Goal: Check status: Check status

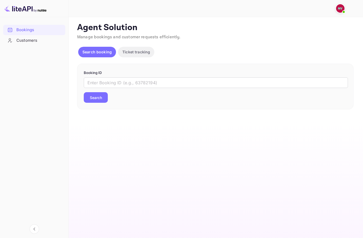
click at [344, 11] on span at bounding box center [344, 11] width 5 height 5
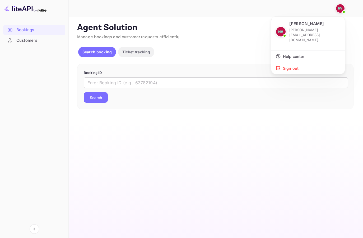
click at [178, 43] on div at bounding box center [181, 119] width 363 height 238
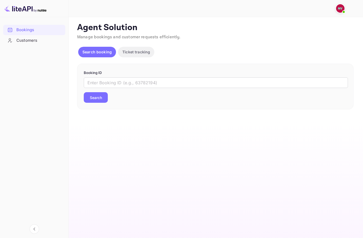
click at [200, 50] on div "Search booking Ticket tracking" at bounding box center [215, 53] width 277 height 13
click at [137, 54] on p "Ticket tracking" at bounding box center [136, 52] width 28 height 6
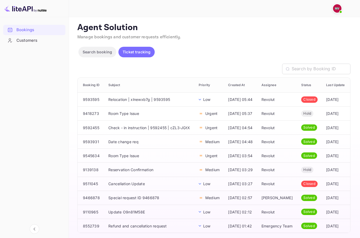
scroll to position [3, 0]
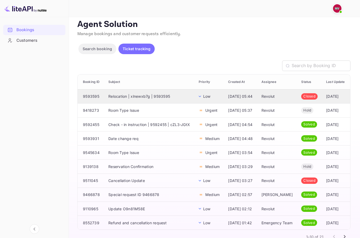
click at [120, 101] on td "Relocation | xlnewxb7g | 9593595" at bounding box center [149, 96] width 90 height 14
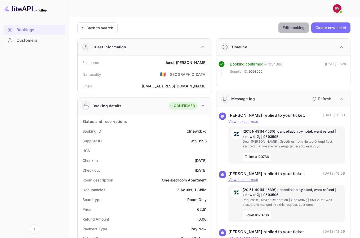
click at [292, 29] on button "Edit booking" at bounding box center [293, 27] width 31 height 11
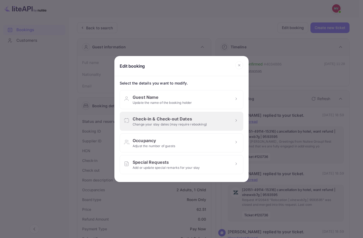
click at [141, 117] on div "Check-in & Check-out Dates" at bounding box center [170, 119] width 74 height 6
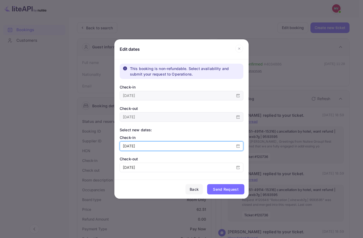
click at [162, 145] on input "[DATE]" at bounding box center [176, 146] width 113 height 9
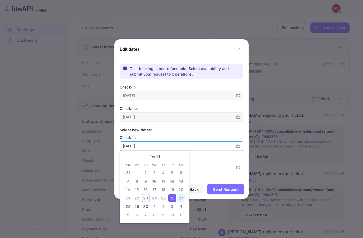
click at [180, 196] on span "27" at bounding box center [181, 198] width 4 height 4
type input "[DATE]"
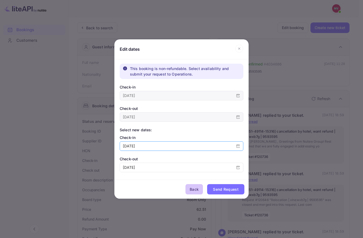
click at [190, 190] on div "Back" at bounding box center [194, 189] width 9 height 6
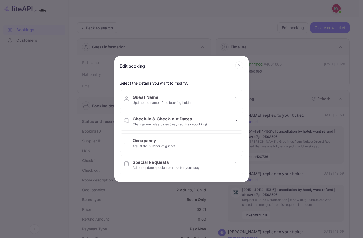
click at [241, 63] on icon at bounding box center [239, 65] width 8 height 8
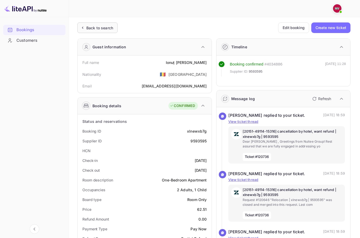
click at [98, 27] on div "Back to search" at bounding box center [99, 28] width 27 height 6
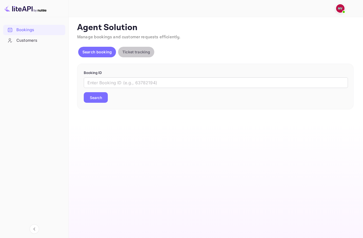
click at [127, 53] on p "Ticket tracking" at bounding box center [136, 52] width 28 height 6
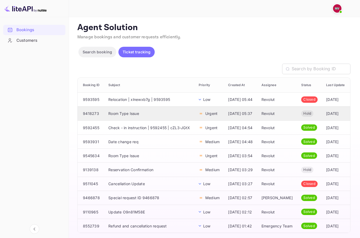
scroll to position [69, 0]
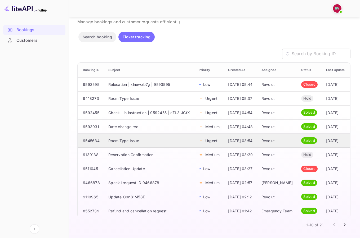
click at [131, 134] on td "Room Type Issue" at bounding box center [149, 141] width 90 height 14
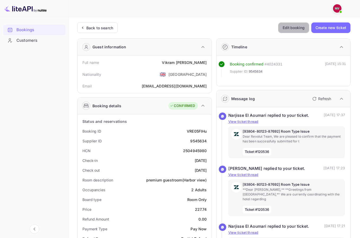
click at [290, 29] on button "Edit booking" at bounding box center [293, 27] width 31 height 11
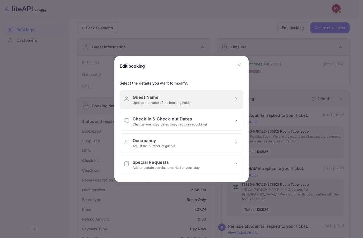
click at [146, 97] on div "Guest Name" at bounding box center [163, 97] width 60 height 6
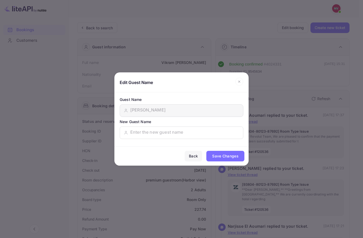
click at [191, 156] on div "Back" at bounding box center [193, 156] width 9 height 6
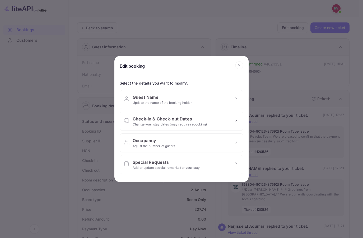
click at [237, 65] on icon at bounding box center [239, 65] width 8 height 8
